Goal: Task Accomplishment & Management: Use online tool/utility

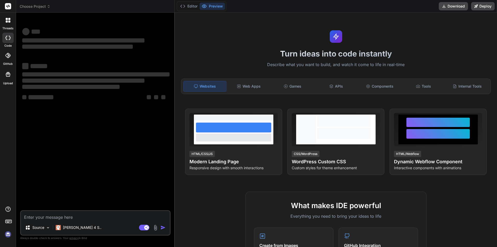
type textarea "x"
click at [91, 218] on textarea at bounding box center [95, 215] width 149 height 9
type textarea "create hr call for it"
type textarea "x"
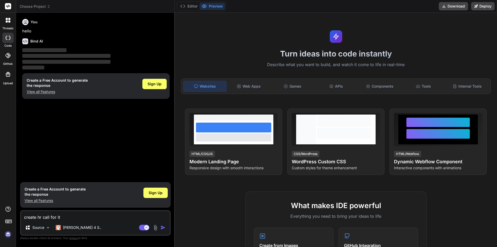
type textarea "create hr call for it"
type textarea "x"
type textarea "create hr call for it h"
type textarea "x"
type textarea "create hr call for it hi"
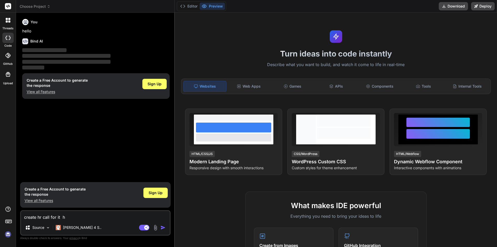
type textarea "x"
type textarea "create hr call for it hir"
type textarea "x"
type textarea "create hr call for it hiri"
type textarea "x"
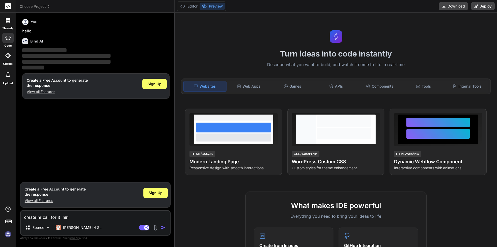
type textarea "create hr call for it hirii"
type textarea "x"
type textarea "create hr call for it hiri"
type textarea "x"
type textarea "create hr call for it hirin"
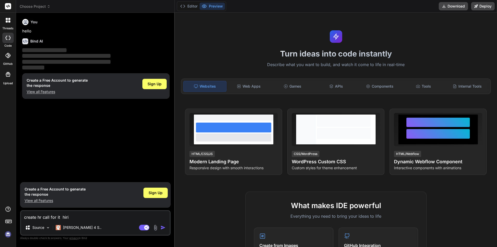
type textarea "x"
type textarea "create hr call for it hiring"
type textarea "x"
type textarea "create hr call for it hiring"
click at [160, 227] on div "Agent Mode. When this toggle is activated, AI automatically makes decisions, re…" at bounding box center [153, 227] width 30 height 6
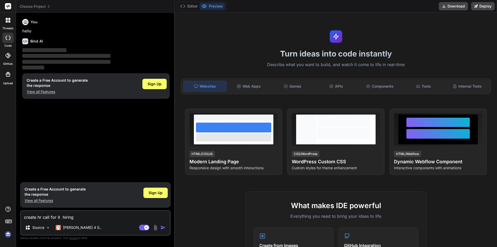
click at [163, 229] on img "button" at bounding box center [163, 227] width 5 height 5
click at [159, 191] on span "Sign Up" at bounding box center [156, 192] width 14 height 5
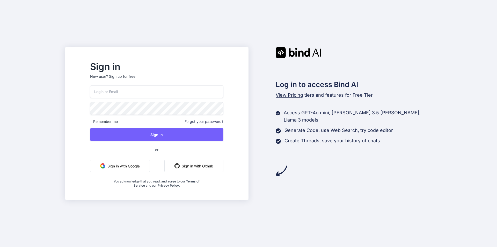
click at [134, 168] on button "Sign in with Google" at bounding box center [120, 165] width 60 height 12
click at [150, 169] on button "Sign in with Google" at bounding box center [120, 165] width 60 height 12
